Goal: Communication & Community: Ask a question

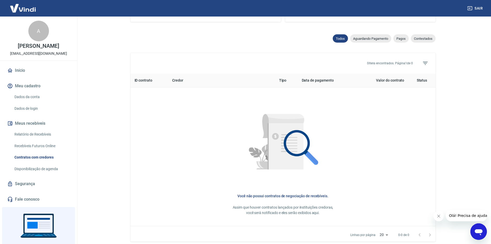
click at [32, 10] on img at bounding box center [22, 8] width 33 height 16
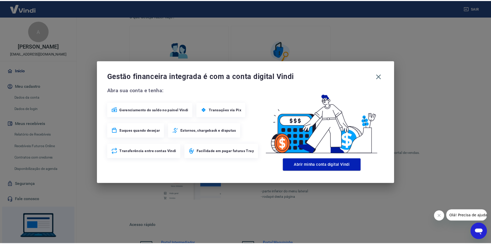
scroll to position [159, 0]
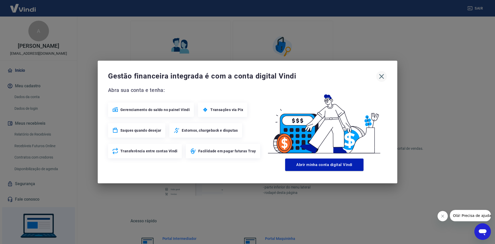
click at [377, 75] on icon "button" at bounding box center [381, 76] width 8 height 8
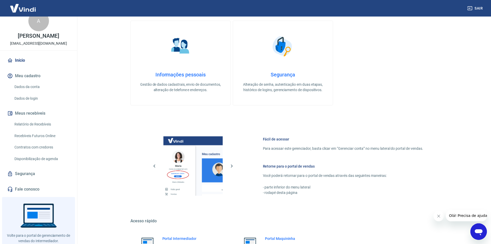
scroll to position [23, 0]
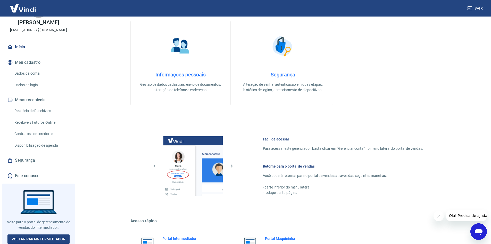
click at [33, 175] on link "Fale conosco" at bounding box center [38, 175] width 65 height 11
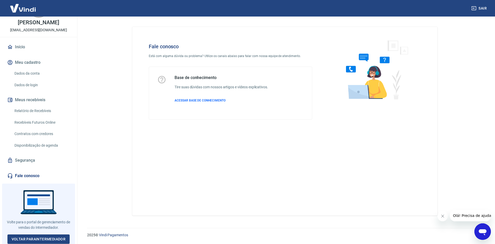
click at [487, 232] on div "Abrir janela de mensagens" at bounding box center [482, 230] width 15 height 15
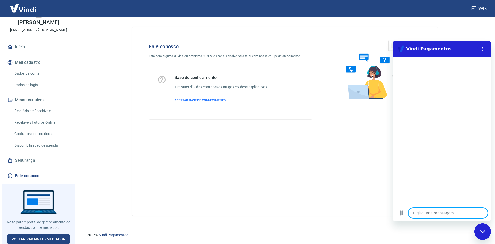
click at [426, 212] on textarea at bounding box center [447, 212] width 79 height 10
type textarea "O"
type textarea "x"
type textarea "OL"
type textarea "x"
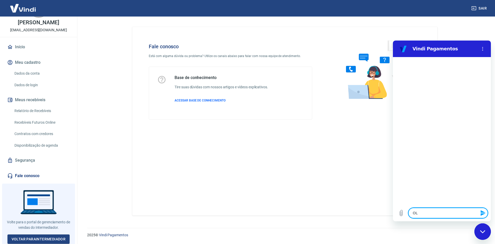
type textarea "OLÁ"
type textarea "x"
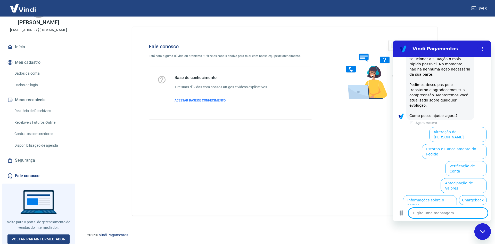
scroll to position [131, 0]
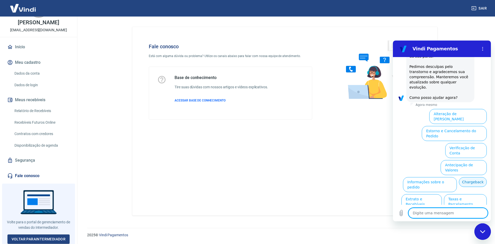
click at [459, 177] on button "Chargeback" at bounding box center [473, 182] width 28 height 10
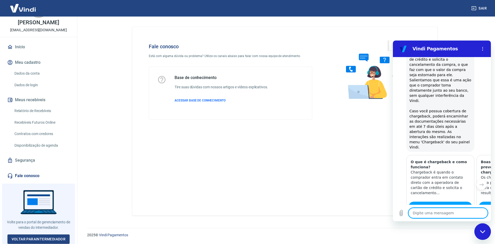
type textarea "x"
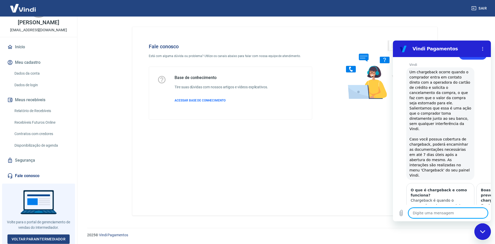
scroll to position [169, 0]
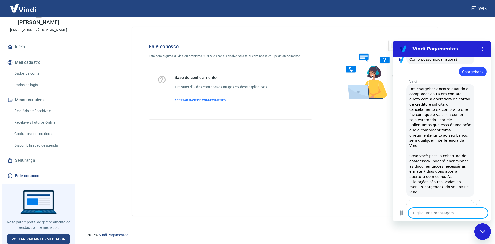
type textarea "O"
type textarea "x"
type textarea "OO"
type textarea "x"
type textarea "OO"
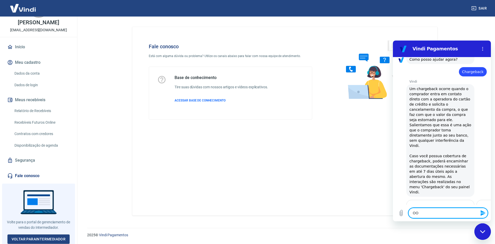
type textarea "x"
type textarea "OO"
type textarea "x"
type textarea "O"
type textarea "x"
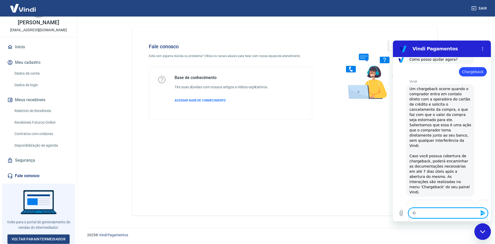
type textarea "O"
type textarea "x"
type textarea "O M"
type textarea "x"
type textarea "O ME"
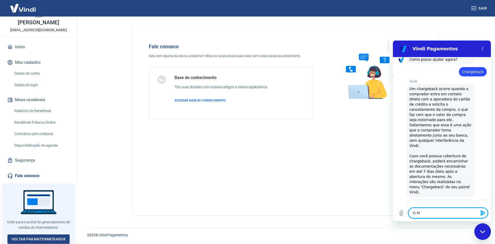
type textarea "x"
type textarea "O MEU"
type textarea "x"
type textarea "O MEU"
type textarea "x"
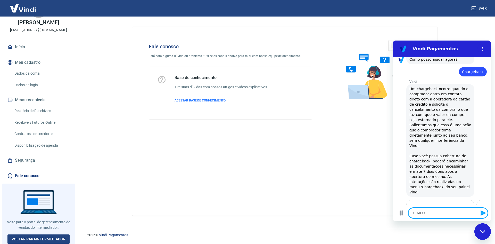
type textarea "O MEU P"
type textarea "x"
type textarea "O MEU PL"
type textarea "x"
type textarea "O MEU PLA"
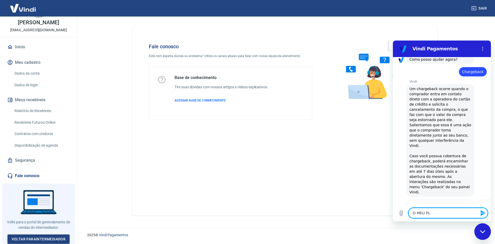
type textarea "x"
type textarea "O MEU PLAN"
type textarea "x"
type textarea "O MEU PLANO"
type textarea "x"
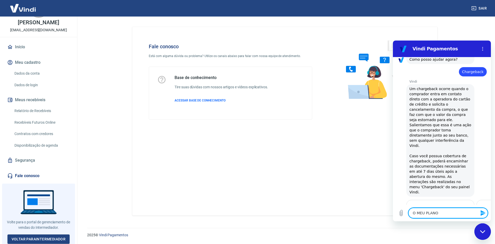
type textarea "O MEU PLANO"
type textarea "x"
type textarea "O MEU PLANO D"
type textarea "x"
type textarea "O MEU PLANO DE"
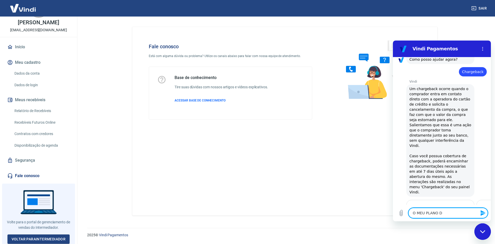
type textarea "x"
type textarea "O MEU PLANO DE"
type textarea "x"
type textarea "O MEU PLANO DE A"
type textarea "x"
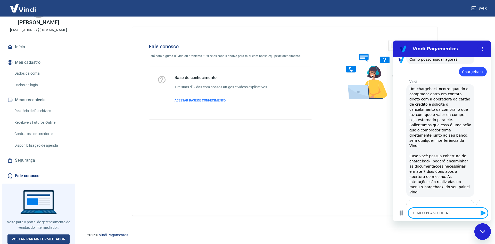
type textarea "O MEU PLANO DE AP"
type textarea "x"
type textarea "O MEU PLANO DE A"
type textarea "x"
type textarea "O MEU PLANO DE"
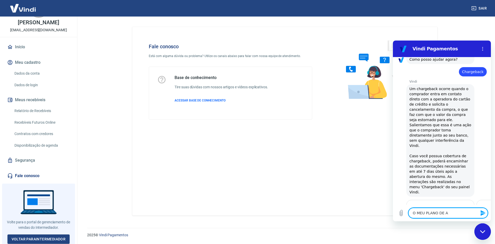
type textarea "x"
type textarea "O MEU PLANO DE P"
type textarea "x"
type textarea "O MEU PLANO DE PA"
type textarea "x"
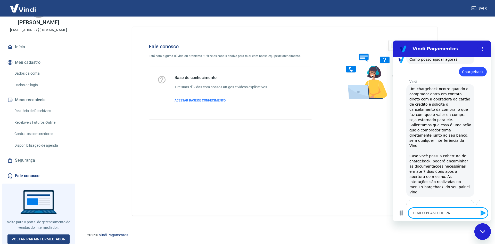
type textarea "O MEU PLANO DE PAG"
type textarea "x"
type textarea "O MEU PLANO DE PAGA"
type textarea "x"
type textarea "O MEU PLANO DE PAGAM"
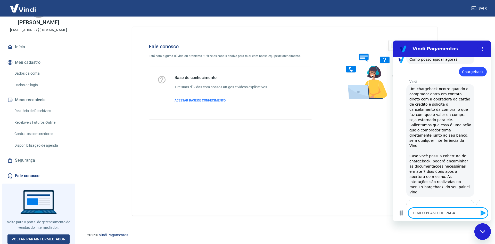
type textarea "x"
type textarea "O MEU PLANO DE PAGAME"
type textarea "x"
type textarea "O MEU PLANO DE PAGAMEN"
type textarea "x"
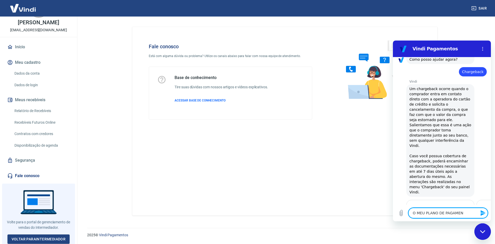
type textarea "O MEU PLANO DE PAGAMENT"
type textarea "x"
type textarea "O MEU PLANO DE PAGAMENTO"
type textarea "x"
type textarea "O MEU PLANO DE PAGAMENTO"
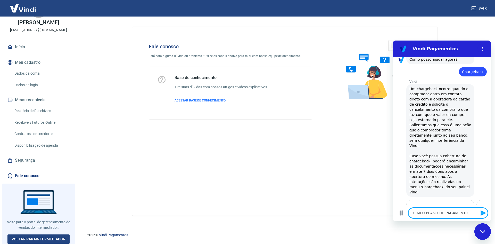
type textarea "x"
type textarea "O MEU PLANO DE PAGAMENTO D"
type textarea "x"
type textarea "O MEU PLANO DE PAGAMENTO DA"
type textarea "x"
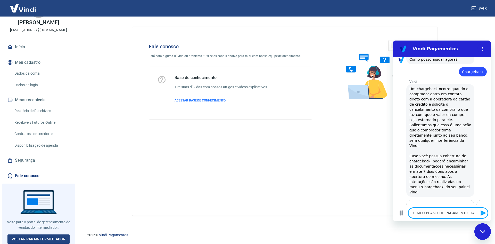
type textarea "O MEU PLANO DE PAGAMENTO DA"
type textarea "x"
type textarea "O MEU PLANO DE PAGAMENTO DA M"
type textarea "x"
type textarea "O MEU PLANO DE PAGAMENTO DA MI"
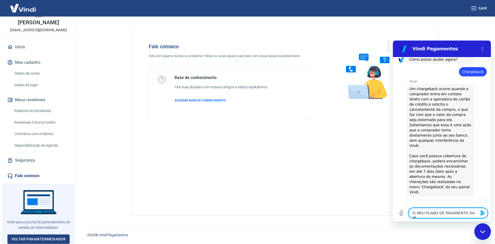
type textarea "x"
type textarea "O MEU PLANO DE PAGAMENTO DA MIN"
type textarea "x"
type textarea "O MEU PLANO DE PAGAMENTO DA MINH"
type textarea "x"
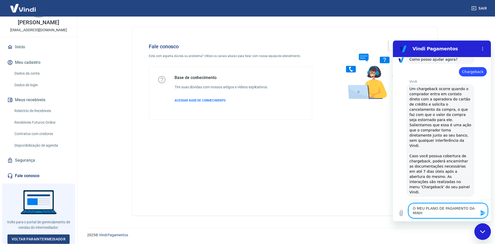
type textarea "O MEU PLANO DE PAGAMENTO DA MINHA"
type textarea "x"
type textarea "O MEU PLANO DE PAGAMENTO DA MINHA"
type textarea "x"
type textarea "O MEU PLANO DE PAGAMENTO DA MINHA L"
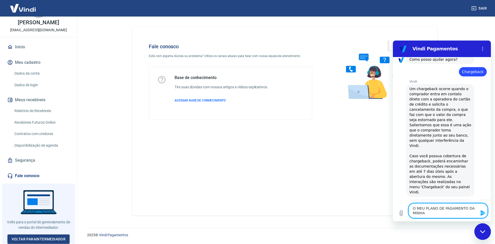
type textarea "x"
type textarea "O MEU PLANO DE PAGAMENTO DA MINHA LO"
type textarea "x"
type textarea "O MEU PLANO DE PAGAMENTO DA MINHA LOJ"
type textarea "x"
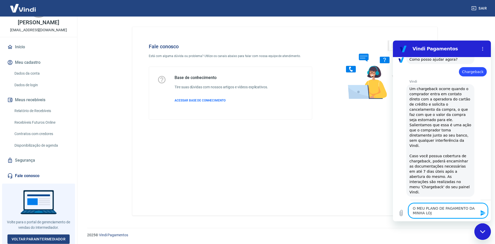
type textarea "O MEU PLANO DE PAGAMENTO DA MINHA LOJA"
type textarea "x"
type textarea "O MEU PLANO DE PAGAMENTO DA MINHA LOJA"
type textarea "x"
type textarea "O MEU PLANO DE PAGAMENTO DA MINHA LOJA V"
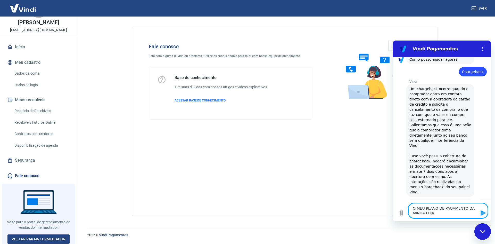
type textarea "x"
type textarea "O MEU PLANO DE PAGAMENTO DA MINHA LOJA VI"
type textarea "x"
type textarea "O MEU PLANO DE PAGAMENTO DA MINHA LOJA VIR"
type textarea "x"
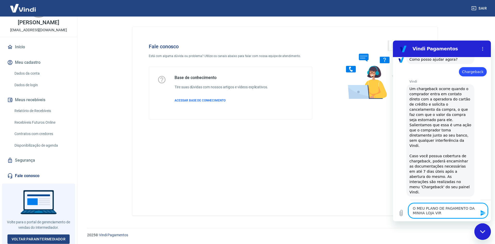
type textarea "O MEU PLANO DE PAGAMENTO DA MINHA LOJA VIRT"
type textarea "x"
type textarea "O MEU PLANO DE PAGAMENTO DA MINHA LOJA VIRTU"
type textarea "x"
type textarea "O MEU PLANO DE PAGAMENTO DA MINHA LOJA VIRTUA"
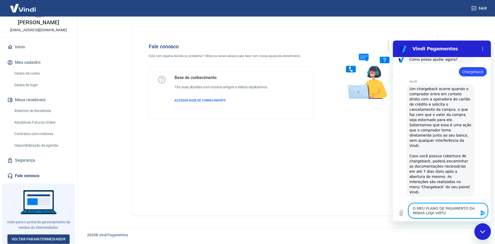
type textarea "x"
type textarea "O MEU PLANO DE PAGAMENTO DA MINHA LOJA VIRTUAL"
type textarea "x"
type textarea "O MEU PLANO DE PAGAMENTO DA MINHA LOJA VIRTUAL"
type textarea "x"
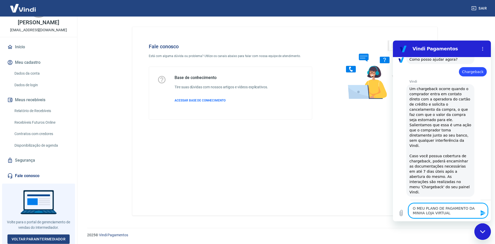
type textarea "O MEU PLANO DE PAGAMENTO DA MINHA LOJA VIRTUAL V"
type textarea "x"
type textarea "O MEU PLANO DE PAGAMENTO DA MINHA LOJA VIRTUAL VI"
type textarea "x"
type textarea "O MEU PLANO DE PAGAMENTO DA MINHA LOJA VIRTUAL VIN"
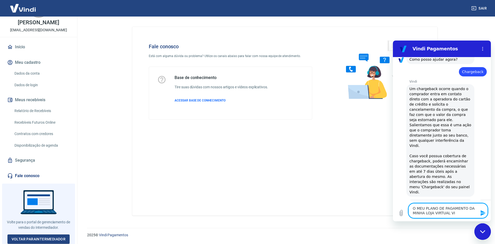
type textarea "x"
type textarea "O MEU PLANO DE PAGAMENTO DA MINHA LOJA VIRTUAL VIND"
type textarea "x"
type textarea "O MEU PLANO DE PAGAMENTO DA MINHA LOJA VIRTUAL VINDI"
type textarea "x"
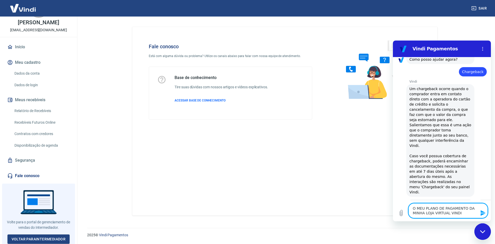
type textarea "O MEU PLANO DE PAGAMENTO DA MINHA LOJA VIRTUAL VINDI"
type textarea "x"
type textarea "O MEU PLANO DE PAGAMENTO DA MINHA LOJA VIRTUAL VINDI -"
type textarea "x"
type textarea "O MEU PLANO DE PAGAMENTO DA MINHA LOJA VIRTUAL VINDI -"
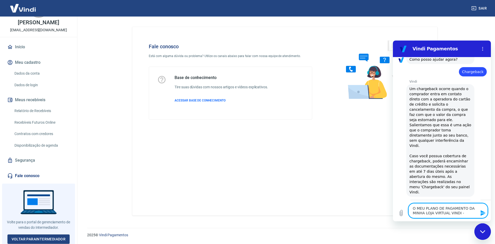
type textarea "x"
type textarea "O MEU PLANO DE PAGAMENTO DA MINHA LOJA VIRTUAL VINDI - C"
type textarea "x"
type textarea "O MEU PLANO DE PAGAMENTO DA MINHA LOJA VIRTUAL VINDI - CH"
type textarea "x"
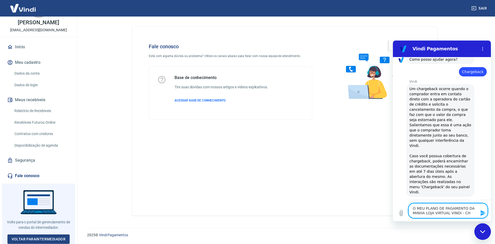
type textarea "O MEU PLANO DE PAGAMENTO DA MINHA LOJA VIRTUAL VINDI - CHA"
type textarea "x"
type textarea "O MEU PLANO DE PAGAMENTO DA MINHA LOJA VIRTUAL VINDI - CHAR"
type textarea "x"
type textarea "O MEU PLANO DE PAGAMENTO DA MINHA LOJA VIRTUAL VINDI - CHARG"
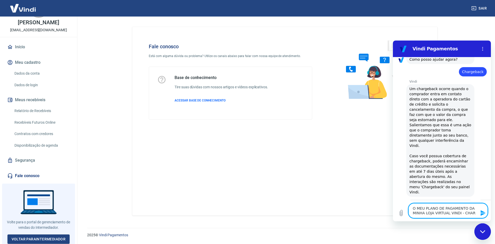
type textarea "x"
type textarea "O MEU PLANO DE PAGAMENTO DA MINHA LOJA VIRTUAL VINDI - CHARGE"
type textarea "x"
type textarea "O MEU PLANO DE PAGAMENTO DA MINHA LOJA VIRTUAL VINDI - CHARGEB"
type textarea "x"
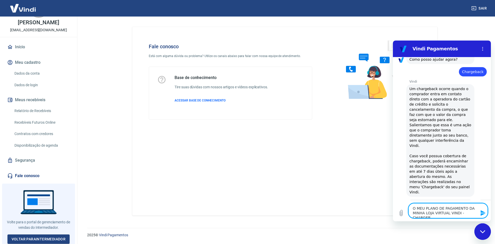
type textarea "O MEU PLANO DE PAGAMENTO DA MINHA LOJA VIRTUAL VINDI - CHARGEBA"
type textarea "x"
type textarea "O MEU PLANO DE PAGAMENTO DA MINHA LOJA VIRTUAL VINDI - CHARGEBAC"
type textarea "x"
type textarea "O MEU PLANO DE PAGAMENTO DA MINHA LOJA VIRTUAL VINDI - CHARGEBACK"
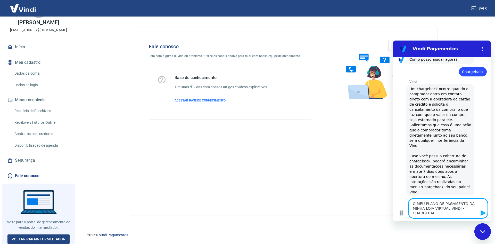
type textarea "x"
type textarea "O MEU PLANO DE PAGAMENTO DA MINHA LOJA VIRTUAL VINDI - CHARGEBACK"
type textarea "x"
type textarea "O MEU PLANO DE PAGAMENTO DA MINHA LOJA VIRTUAL VINDI - CHARGEBACK J"
type textarea "x"
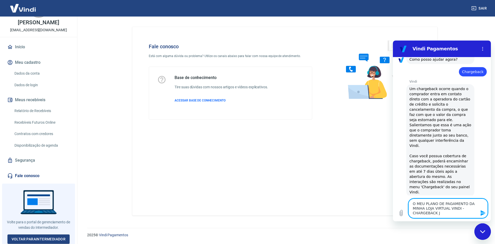
type textarea "O MEU PLANO DE PAGAMENTO DA MINHA LOJA VIRTUAL VINDI - CHARGEBACK"
type textarea "x"
type textarea "O MEU PLANO DE PAGAMENTO DA MINHA LOJA VIRTUAL VINDI - CHARGEBACK"
type textarea "x"
type textarea "O MEU PLANO DE PAGAMENTO DA MINHA LOJA VIRTUAL VINDI - CHARGEBAC"
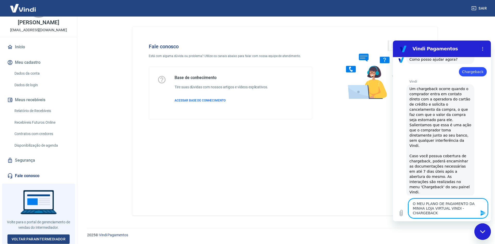
type textarea "x"
type textarea "O MEU PLANO DE PAGAMENTO DA MINHA LOJA VIRTUAL VINDI - CHARGEBA"
type textarea "x"
type textarea "O MEU PLANO DE PAGAMENTO DA MINHA LOJA VIRTUAL VINDI - CHARGEB"
type textarea "x"
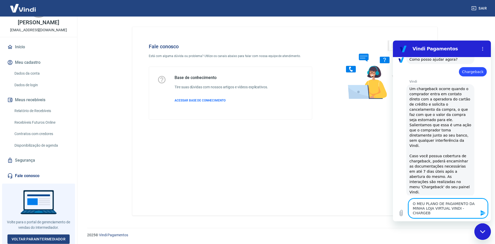
type textarea "O MEU PLANO DE PAGAMENTO DA MINHA LOJA VIRTUAL VINDI - CHARGE"
type textarea "x"
type textarea "O MEU PLANO DE PAGAMENTO DA MINHA LOJA VIRTUAL VINDI - CHARG"
type textarea "x"
type textarea "O MEU PLANO DE PAGAMENTO DA MINHA LOJA VIRTUAL VINDI - CHAR"
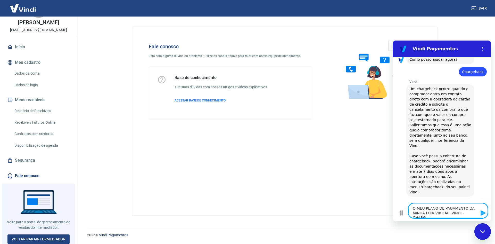
type textarea "x"
type textarea "O MEU PLANO DE PAGAMENTO DA MINHA LOJA VIRTUAL VINDI - CHA"
type textarea "x"
type textarea "O MEU PLANO DE PAGAMENTO DA MINHA LOJA VIRTUAL VINDI - CH"
type textarea "x"
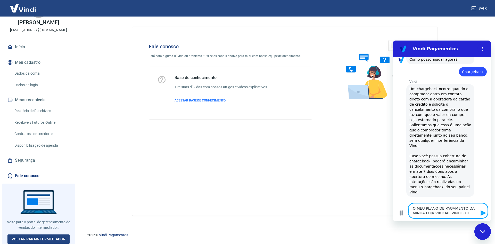
type textarea "O MEU PLANO DE PAGAMENTO DA MINHA LOJA VIRTUAL VINDI - C"
type textarea "x"
type textarea "O MEU PLANO DE PAGAMENTO DA MINHA LOJA VIRTUAL VINDI -"
type textarea "x"
type textarea "O MEU PLANO DE PAGAMENTO DA MINHA LOJA VIRTUAL VINDI - J"
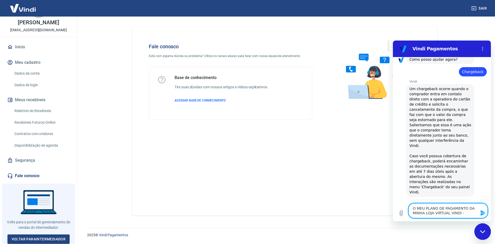
type textarea "x"
type textarea "O MEU PLANO DE PAGAMENTO DA MINHA LOJA VIRTUAL VINDI - JÁ"
type textarea "x"
type textarea "O MEU PLANO DE PAGAMENTO DA MINHA LOJA VIRTUAL VINDI - JÁ"
type textarea "x"
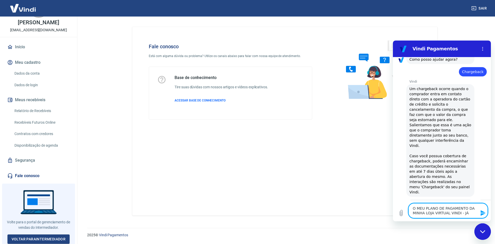
type textarea "O MEU PLANO DE PAGAMENTO DA MINHA LOJA VIRTUAL VINDI - JÁ E"
type textarea "x"
type textarea "O MEU PLANO DE PAGAMENTO DA MINHA LOJA VIRTUAL VINDI - JÁ ES"
type textarea "x"
type textarea "O MEU PLANO DE PAGAMENTO DA MINHA LOJA VIRTUAL VINDI - JÁ EST"
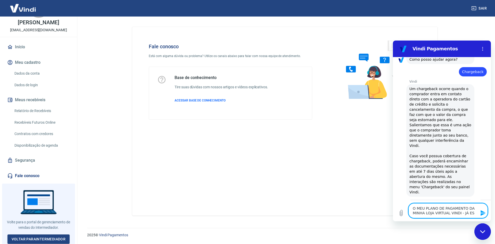
type textarea "x"
type textarea "O MEU PLANO DE PAGAMENTO DA MINHA LOJA VIRTUAL VINDI - JÁ ESTÁ"
type textarea "x"
type textarea "O MEU PLANO DE PAGAMENTO DA MINHA LOJA VIRTUAL VINDI - JÁ ESTÁ"
type textarea "x"
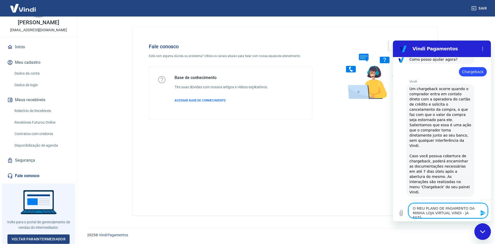
type textarea "O MEU PLANO DE PAGAMENTO DA MINHA LOJA VIRTUAL VINDI - JÁ ESTÁ I"
type textarea "x"
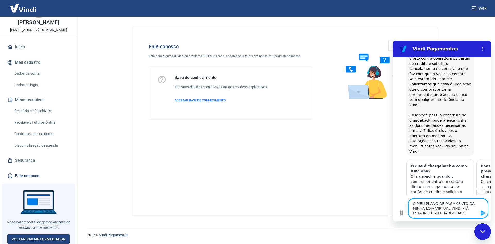
scroll to position [209, 0]
click at [460, 215] on textarea "O MEU PLANO DE PAGAMENTO DA MINHA LOJA VIRTUAL VINDI - JÁ ESTÁ INCLUSO CHARGEBA…" at bounding box center [447, 208] width 79 height 20
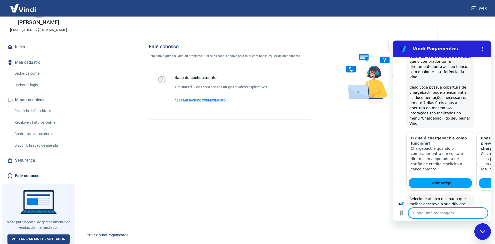
scroll to position [244, 0]
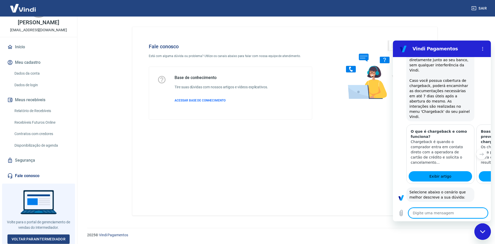
click at [441, 217] on textarea at bounding box center [447, 212] width 79 height 10
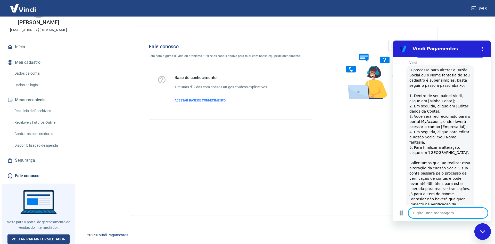
scroll to position [412, 0]
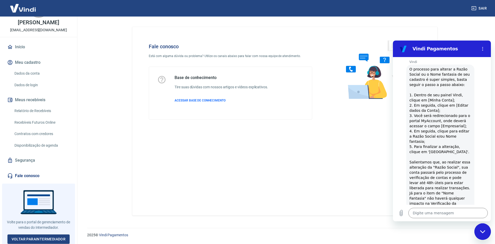
click at [479, 229] on button "Não" at bounding box center [479, 234] width 16 height 10
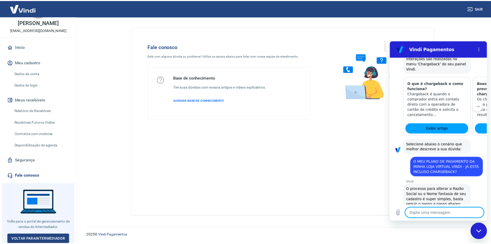
scroll to position [292, 0]
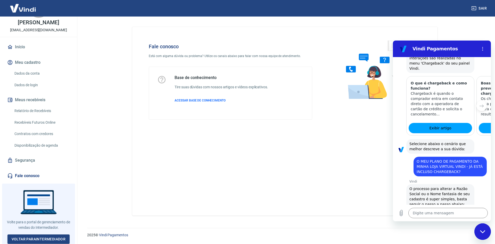
click at [11, 5] on img at bounding box center [22, 8] width 33 height 16
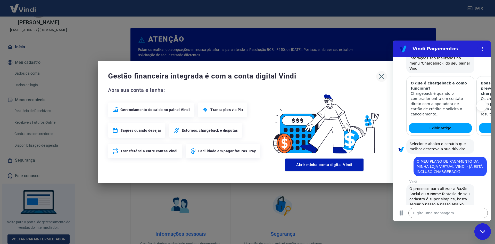
click at [382, 75] on icon "button" at bounding box center [381, 76] width 5 height 5
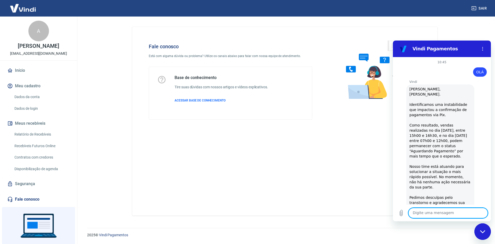
scroll to position [458, 0]
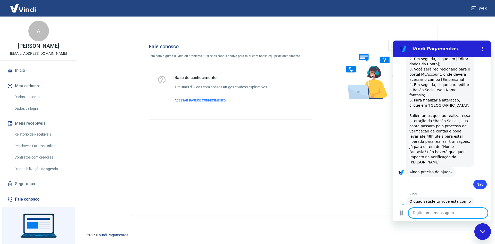
click at [433, 215] on textarea at bounding box center [447, 212] width 79 height 10
type textarea "QUERO FALAR COM ATENDENTE"
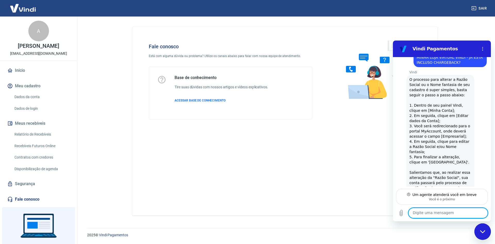
scroll to position [354, 0]
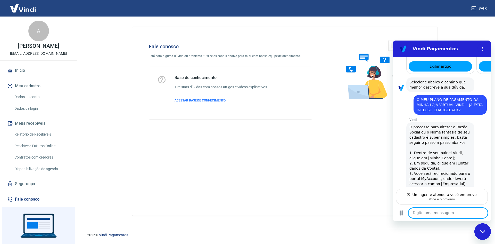
click at [439, 97] on span "O MEU PLANO DE PAGAMENTO DA MINHA LOJA VIRTUAL VINDI - JÁ ESTÁ INCLUSO CHARGEBA…" at bounding box center [449, 104] width 67 height 14
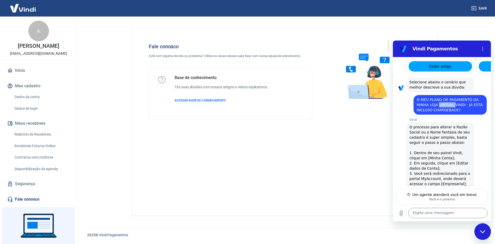
click at [439, 97] on span "O MEU PLANO DE PAGAMENTO DA MINHA LOJA VIRTUAL VINDI - JÁ ESTÁ INCLUSO CHARGEBA…" at bounding box center [449, 104] width 67 height 14
copy span "O MEU PLANO DE PAGAMENTO DA MINHA LOJA VIRTUAL VINDI - JÁ ESTÁ INCLUSO CHARGEBA…"
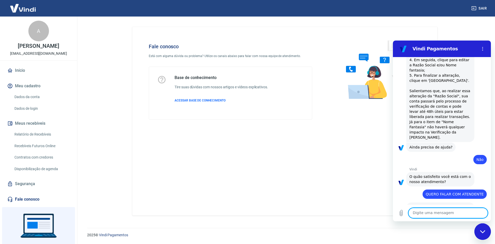
scroll to position [502, 0]
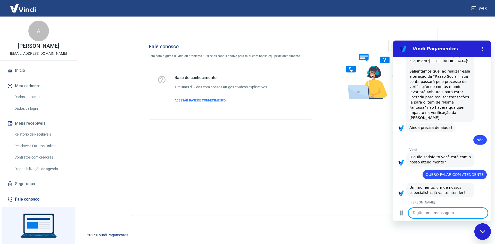
click at [424, 215] on textarea at bounding box center [447, 212] width 79 height 10
type textarea "[PERSON_NAME]"
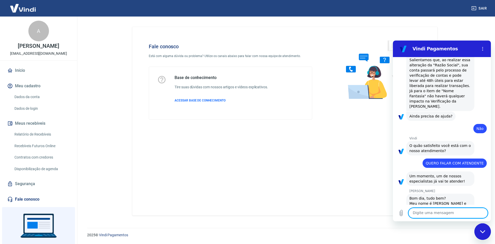
scroll to position [515, 0]
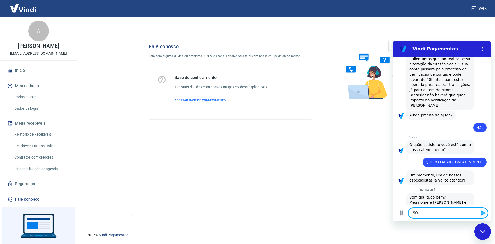
type textarea "S"
type textarea "[PERSON_NAME]"
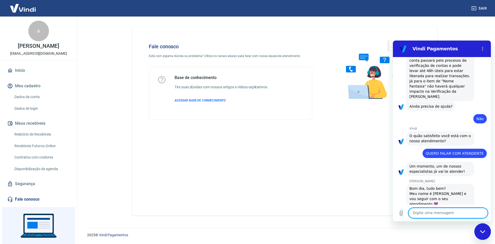
scroll to position [524, 0]
paste textarea "O MEU PLANO DE PAGAMENTO DA MINHA LOJA VIRTUAL VINDI - JÁ ESTÁ INCLUSO CHARGEBA…"
type textarea "O MEU PLANO DE PAGAMENTO DA MINHA LOJA VIRTUAL VINDI - JÁ ESTÁ INCLUSO CHARGEBA…"
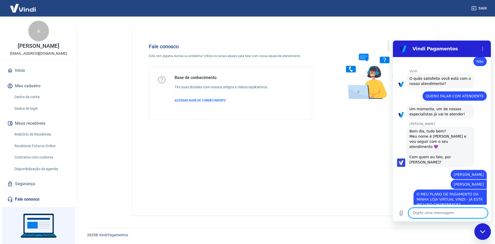
scroll to position [582, 0]
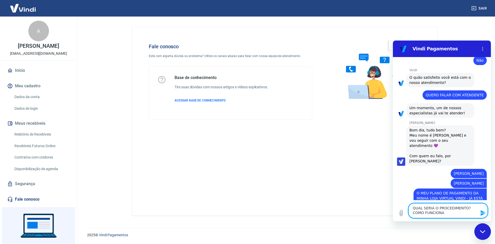
type textarea "QUAL SERIA O PROCEDIMENTO? COMO FUNCIONA?"
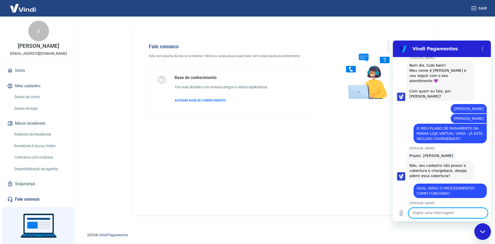
scroll to position [647, 0]
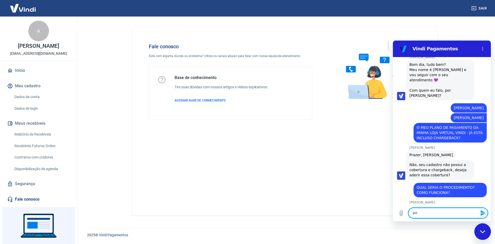
type textarea "p"
type textarea "Ok! fico no aguardo do email"
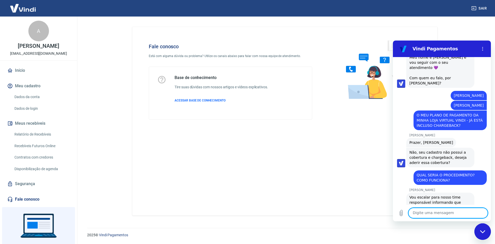
scroll to position [676, 0]
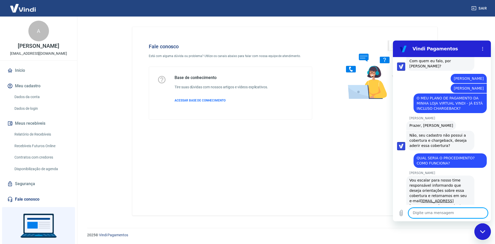
click at [430, 211] on textarea at bounding box center [447, 212] width 79 height 10
type textarea "somente isso"
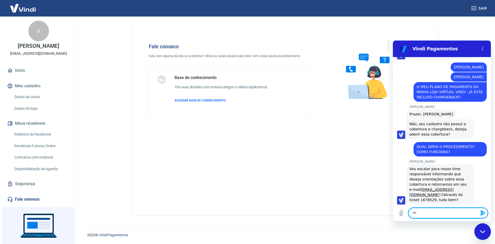
scroll to position [689, 0]
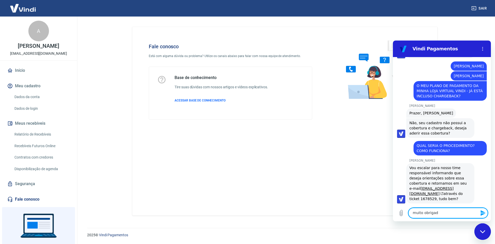
type textarea "muito obrigado"
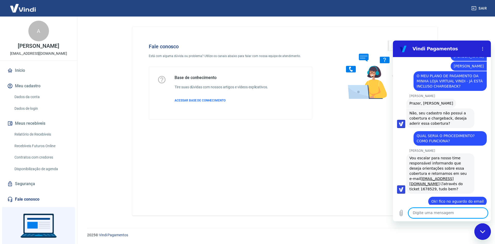
scroll to position [731, 0]
